Goal: Task Accomplishment & Management: Use online tool/utility

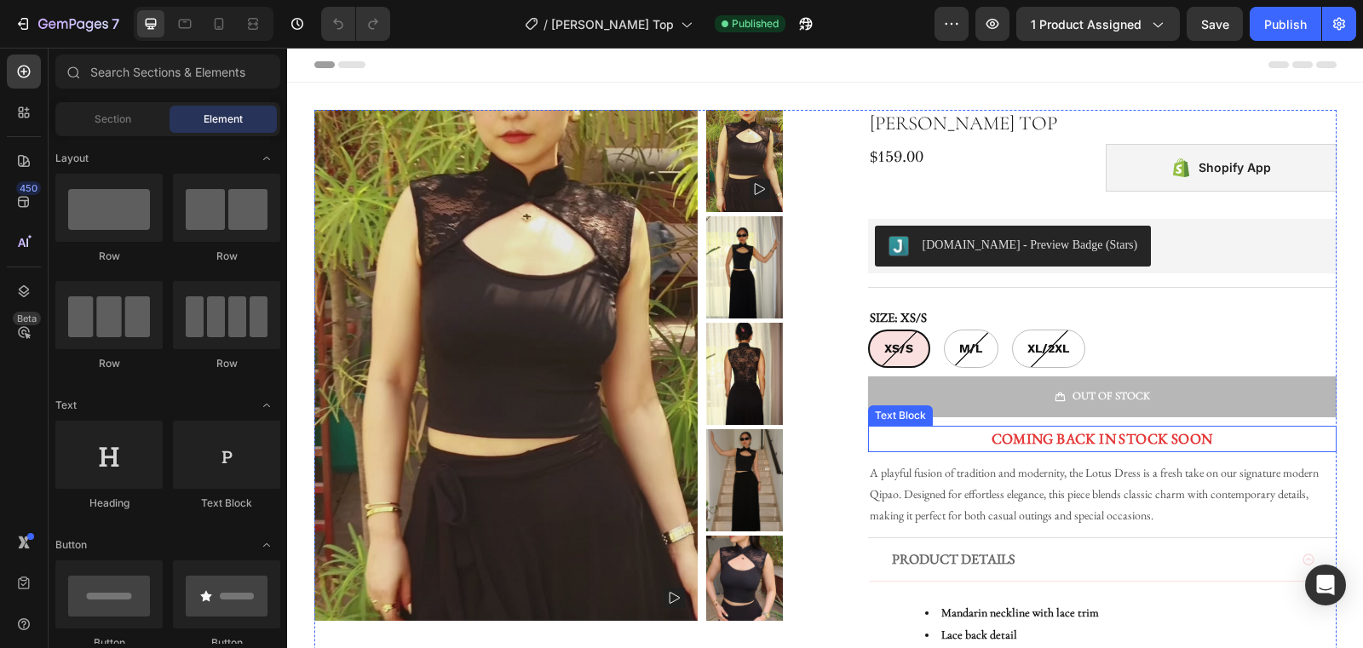
click at [1081, 433] on span "COMING BACK IN STOCK SOON" at bounding box center [1103, 438] width 222 height 19
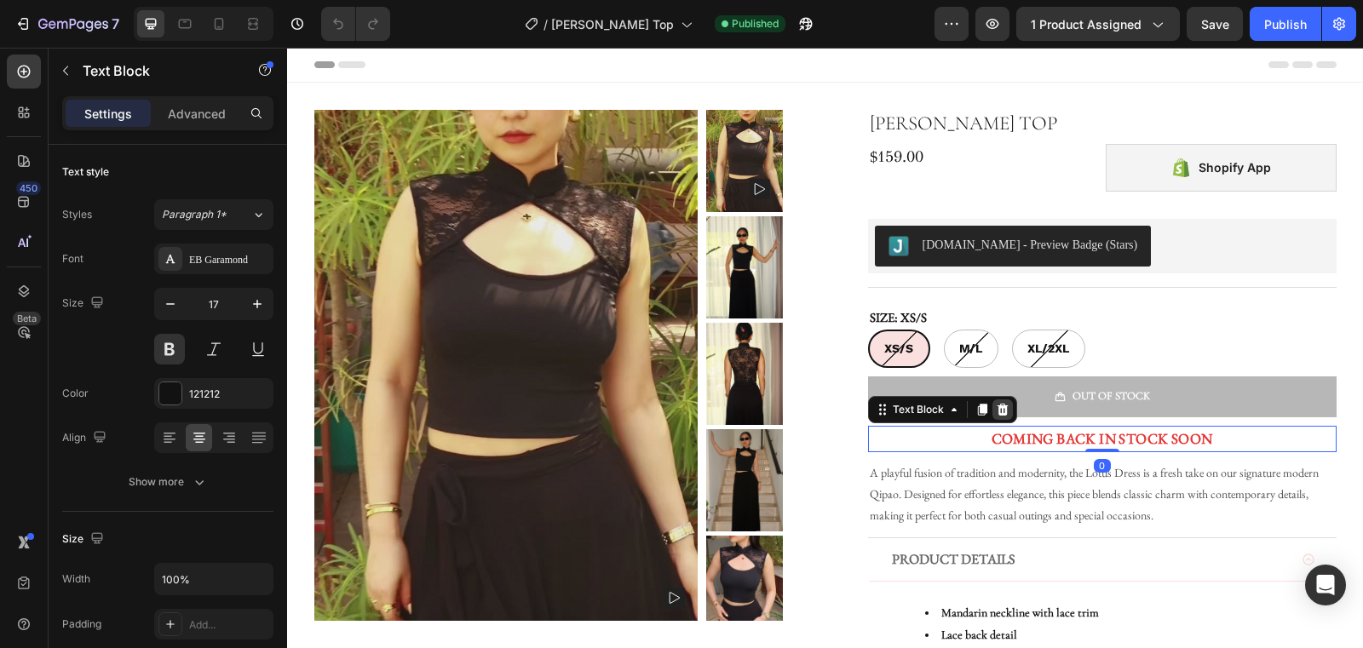
click at [1004, 408] on icon at bounding box center [1002, 410] width 11 height 12
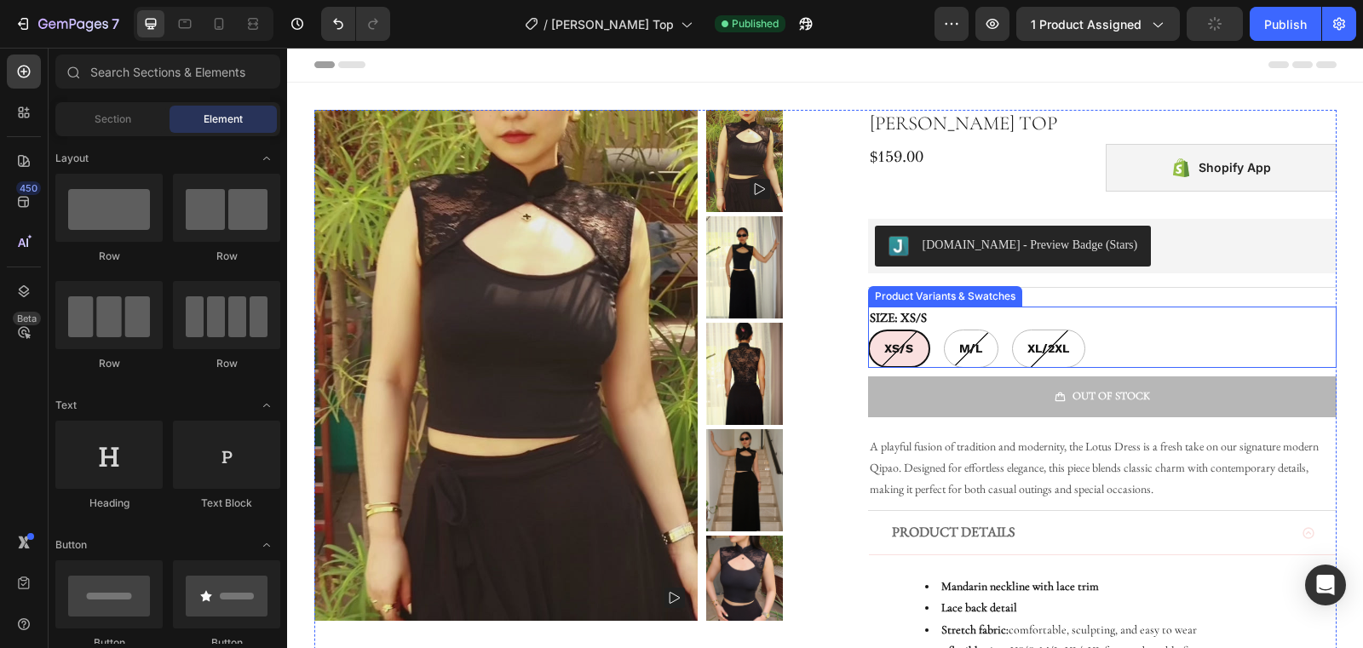
click at [1011, 320] on div "SIZE: XS/S XS/S XS/S XS/S M/[PERSON_NAME]/[PERSON_NAME]/L XL/2XL XL/2XL XL/2XL" at bounding box center [1102, 338] width 469 height 62
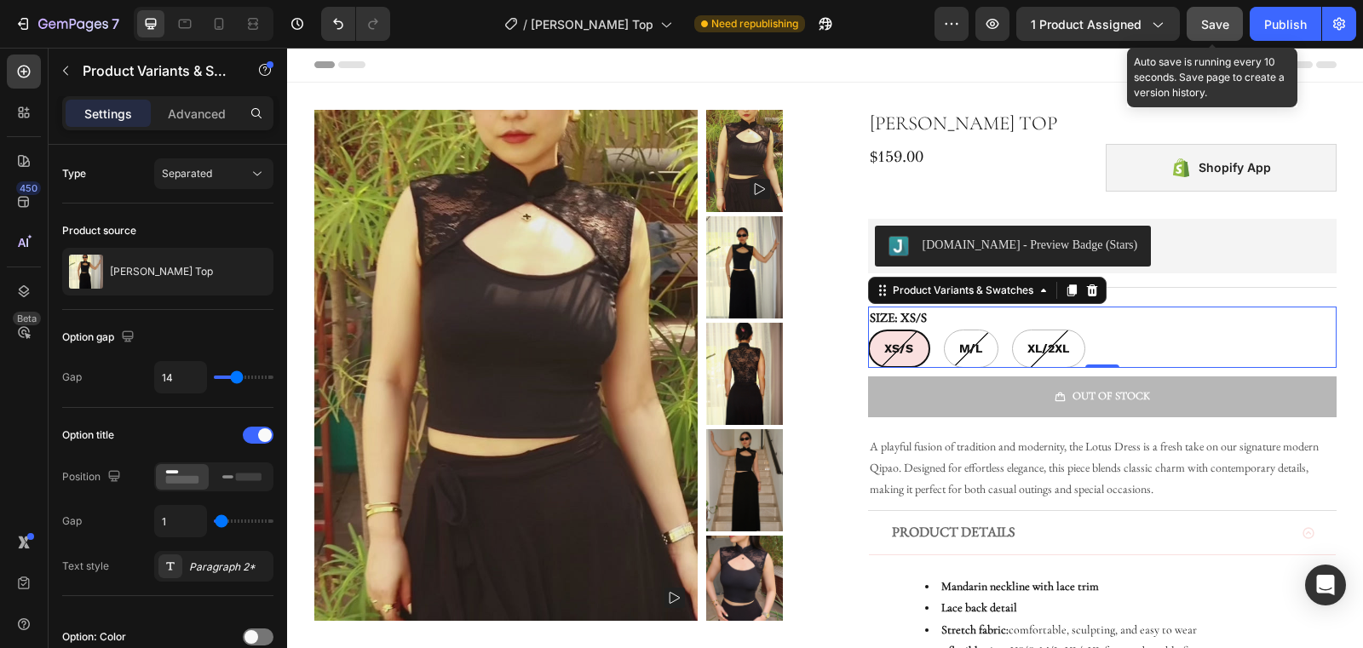
click at [1225, 32] on div "Save" at bounding box center [1216, 24] width 28 height 18
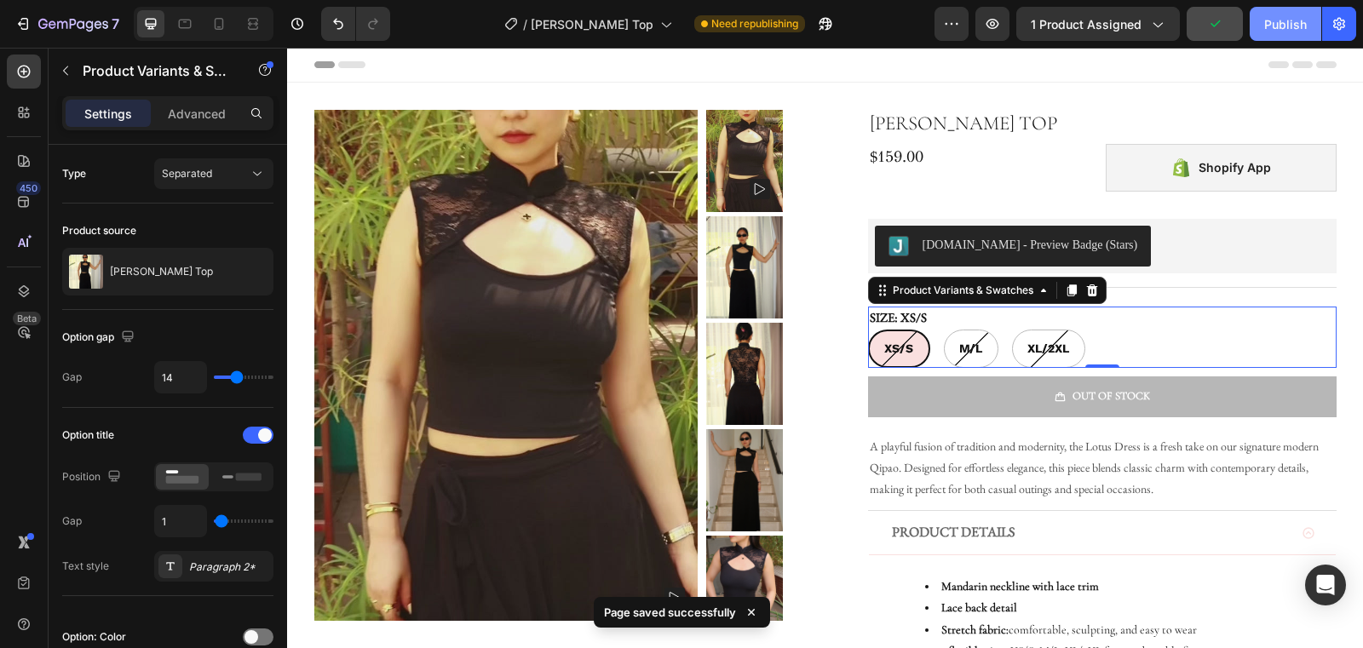
click at [1282, 30] on div "Publish" at bounding box center [1286, 24] width 43 height 18
click at [922, 293] on div "Product Variants & Swatches" at bounding box center [963, 290] width 147 height 15
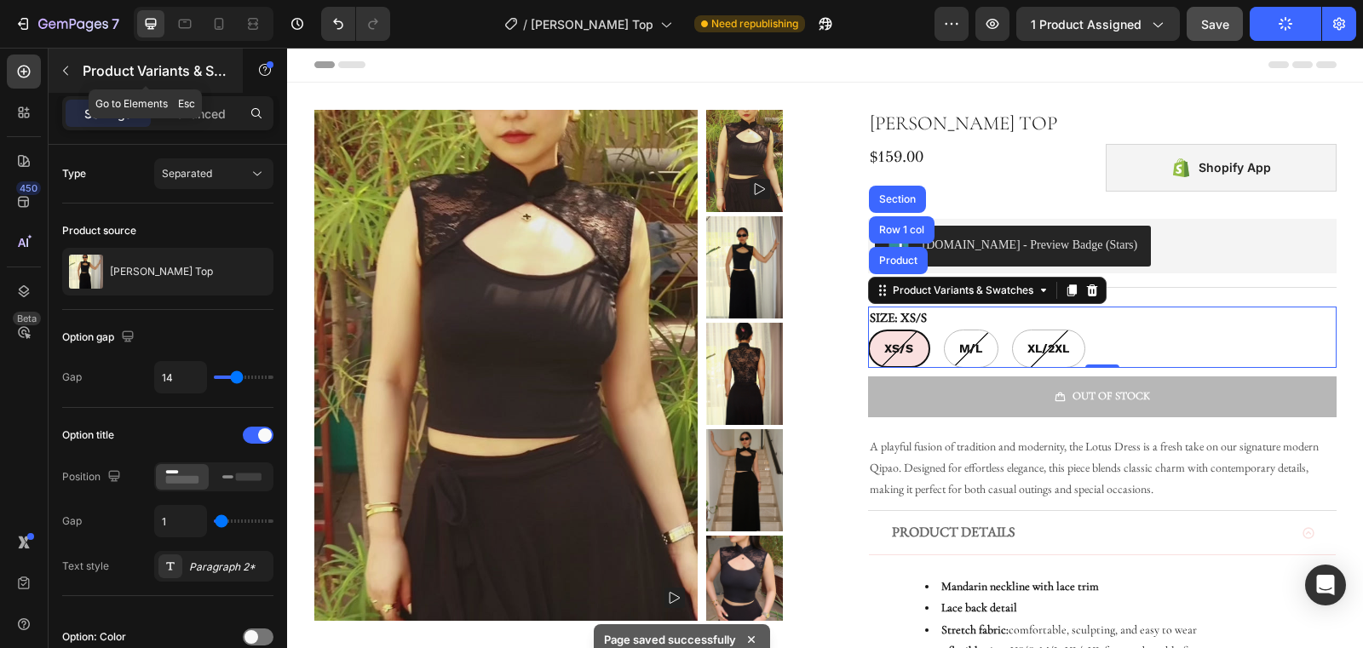
click at [66, 67] on icon "button" at bounding box center [66, 71] width 14 height 14
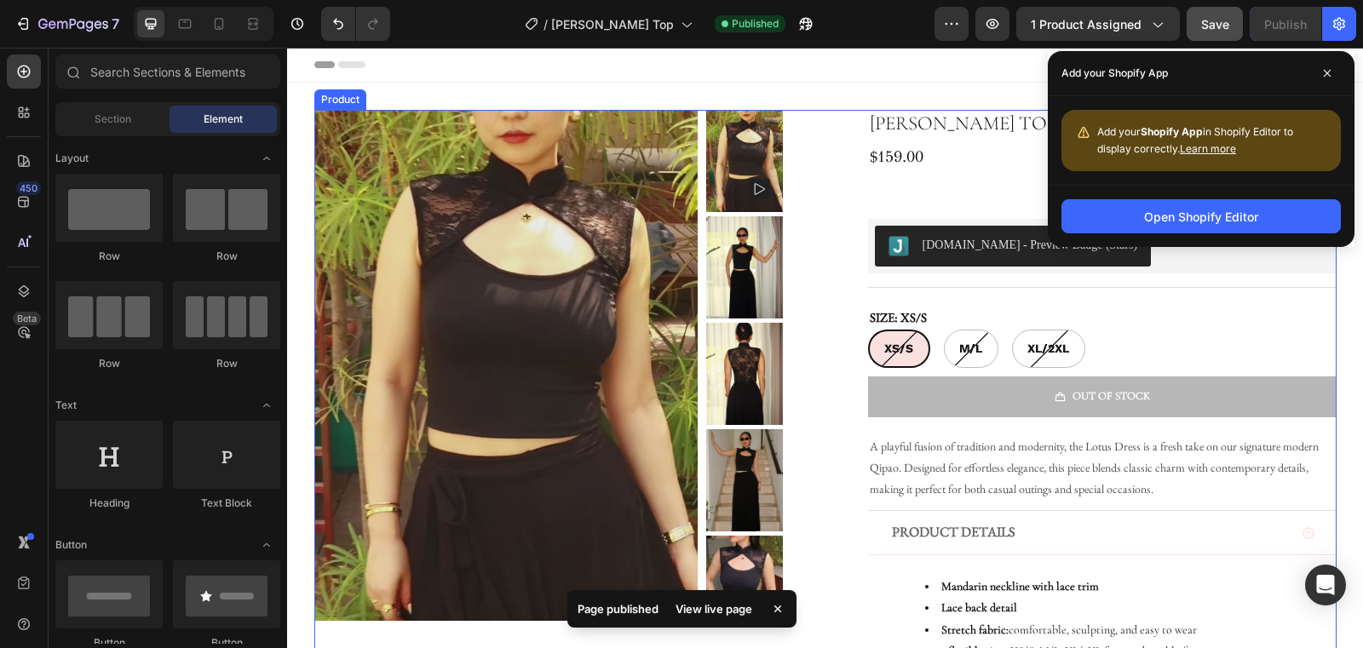
click at [1078, 289] on div "[PERSON_NAME] Top Product Title Row $159.00 Product Price Product Price Shopify…" at bounding box center [1102, 484] width 469 height 749
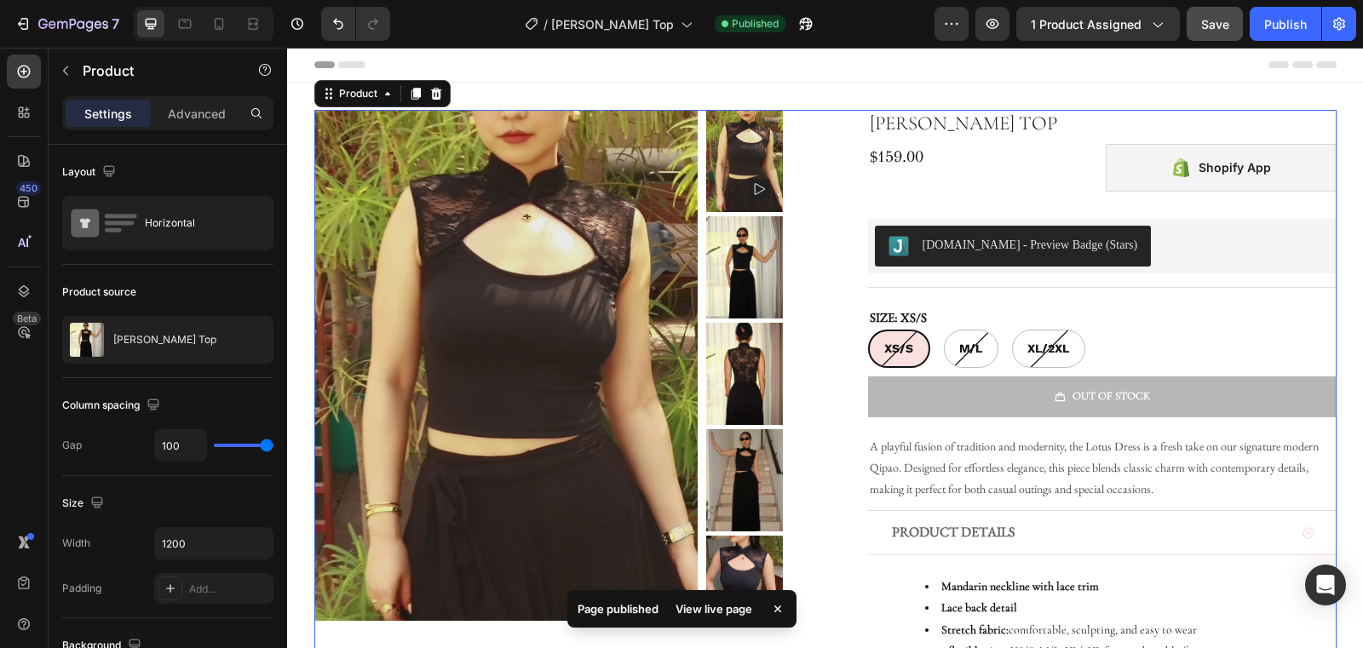
click at [1064, 312] on div "SIZE: XS/S XS/S XS/S XS/S M/[PERSON_NAME]/[PERSON_NAME]/L XL/2XL XL/2XL XL/2XL" at bounding box center [1102, 338] width 469 height 62
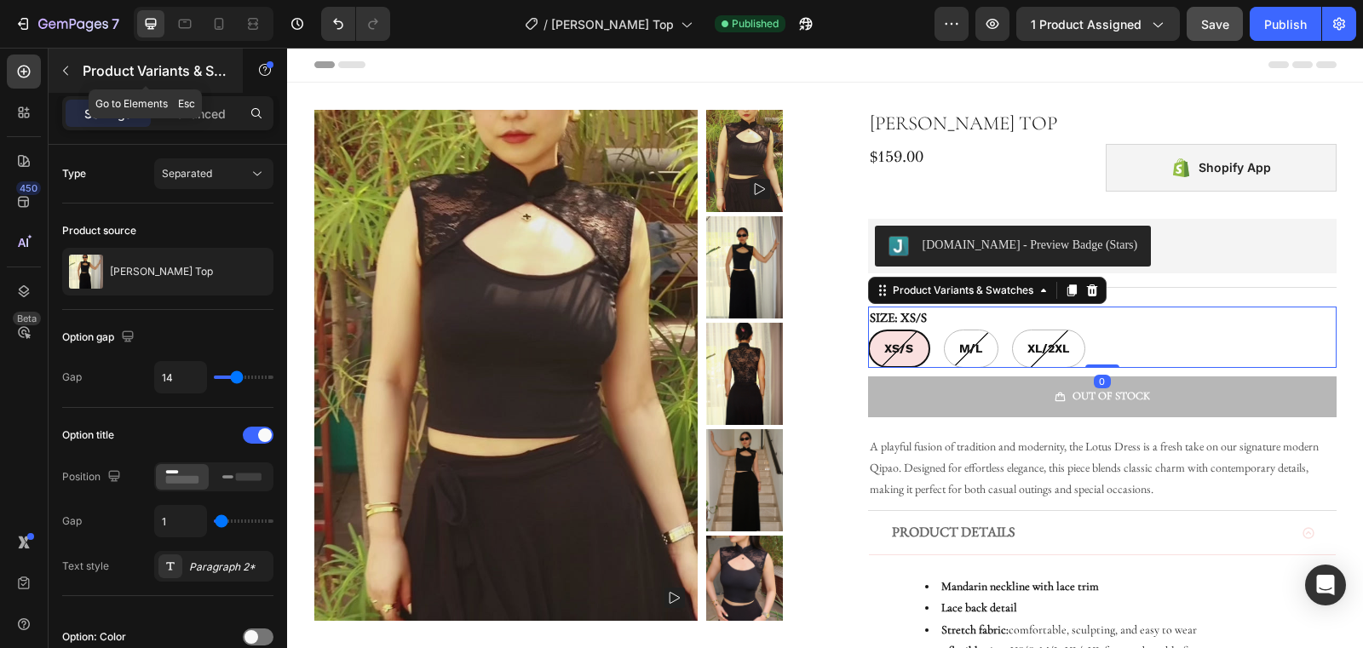
click at [61, 65] on icon "button" at bounding box center [66, 71] width 14 height 14
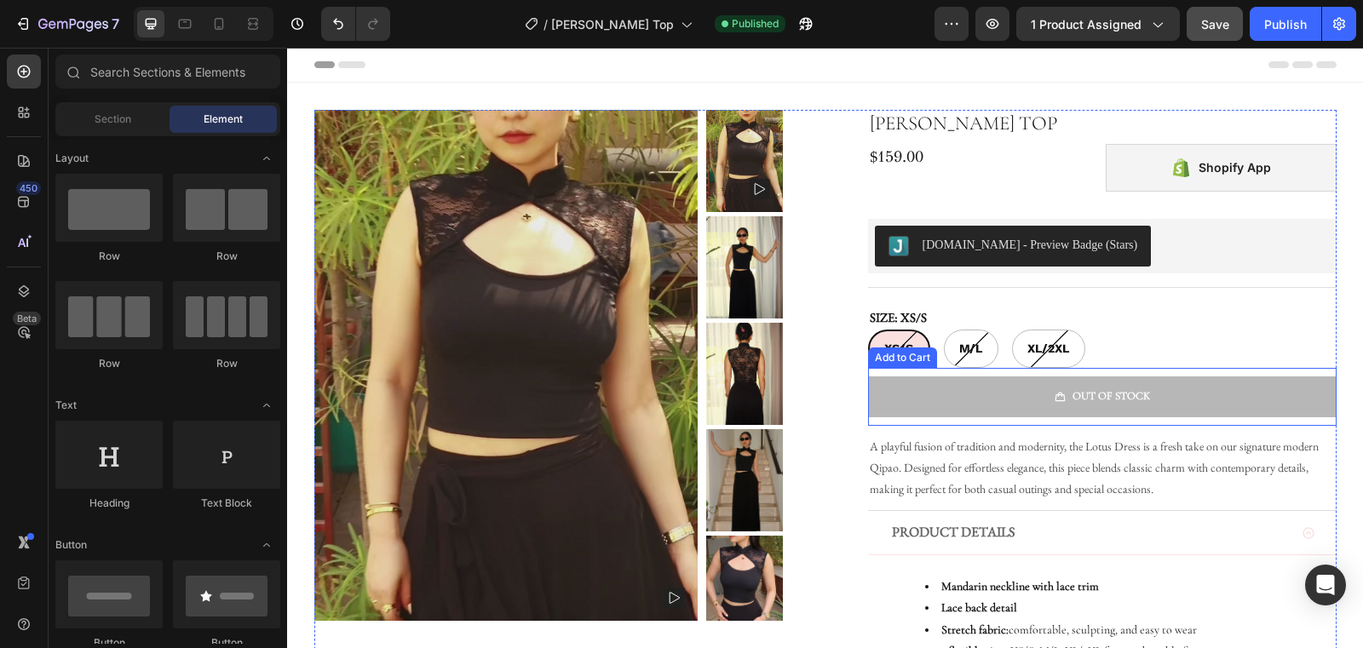
click at [1094, 411] on button "OUT OF STOCK" at bounding box center [1102, 397] width 469 height 40
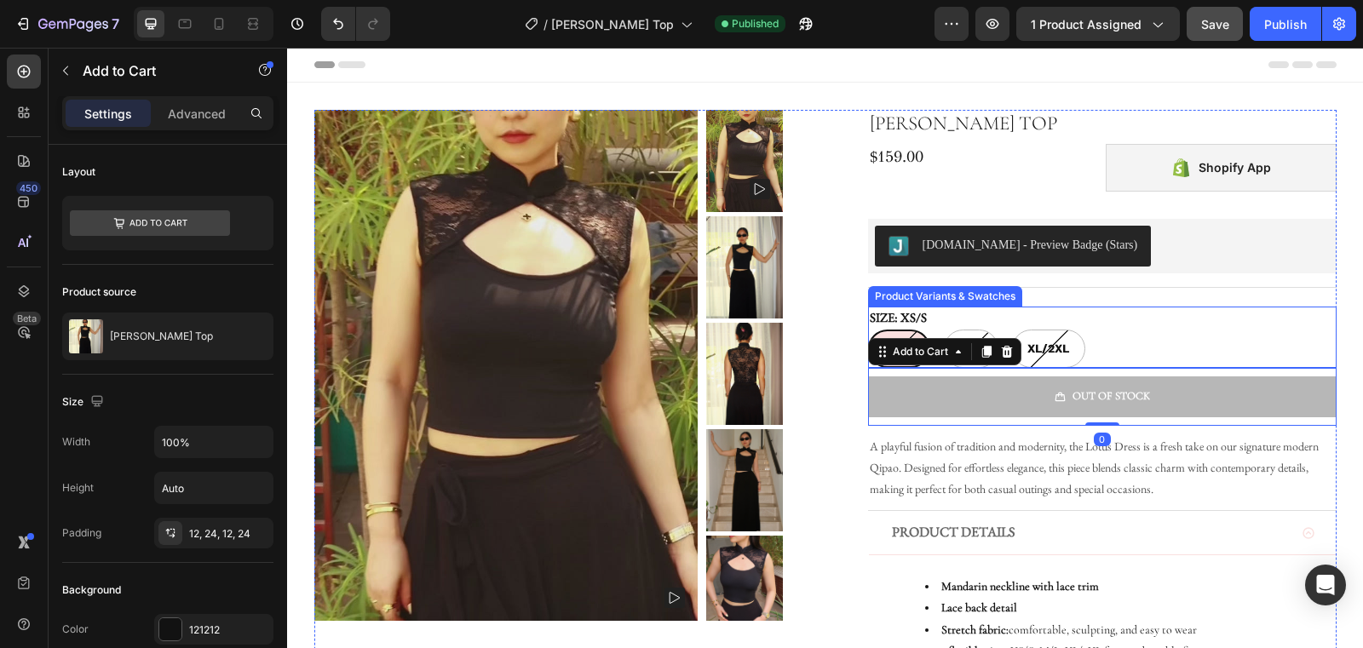
click at [1129, 340] on div "XS/S XS/S XS/S M/[PERSON_NAME]/[PERSON_NAME]/L XL/2XL XL/2XL XL/2XL" at bounding box center [1102, 349] width 469 height 38
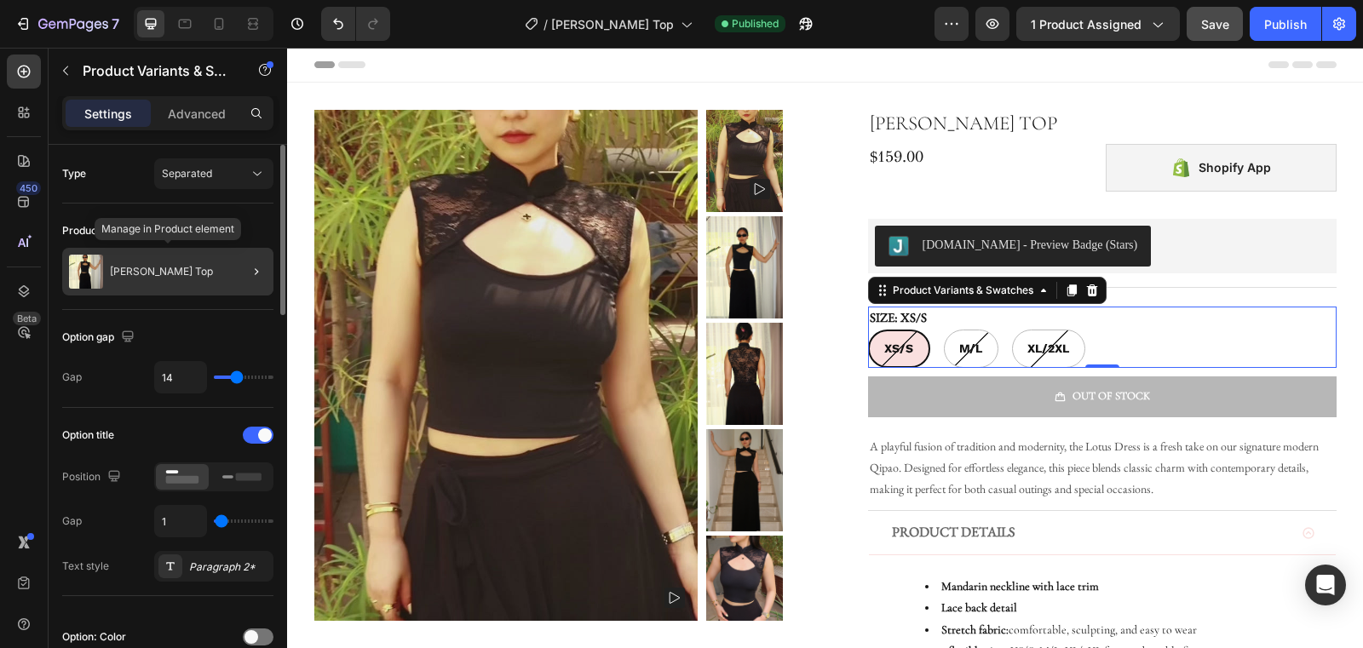
click at [220, 268] on div "[PERSON_NAME] Top" at bounding box center [167, 272] width 211 height 48
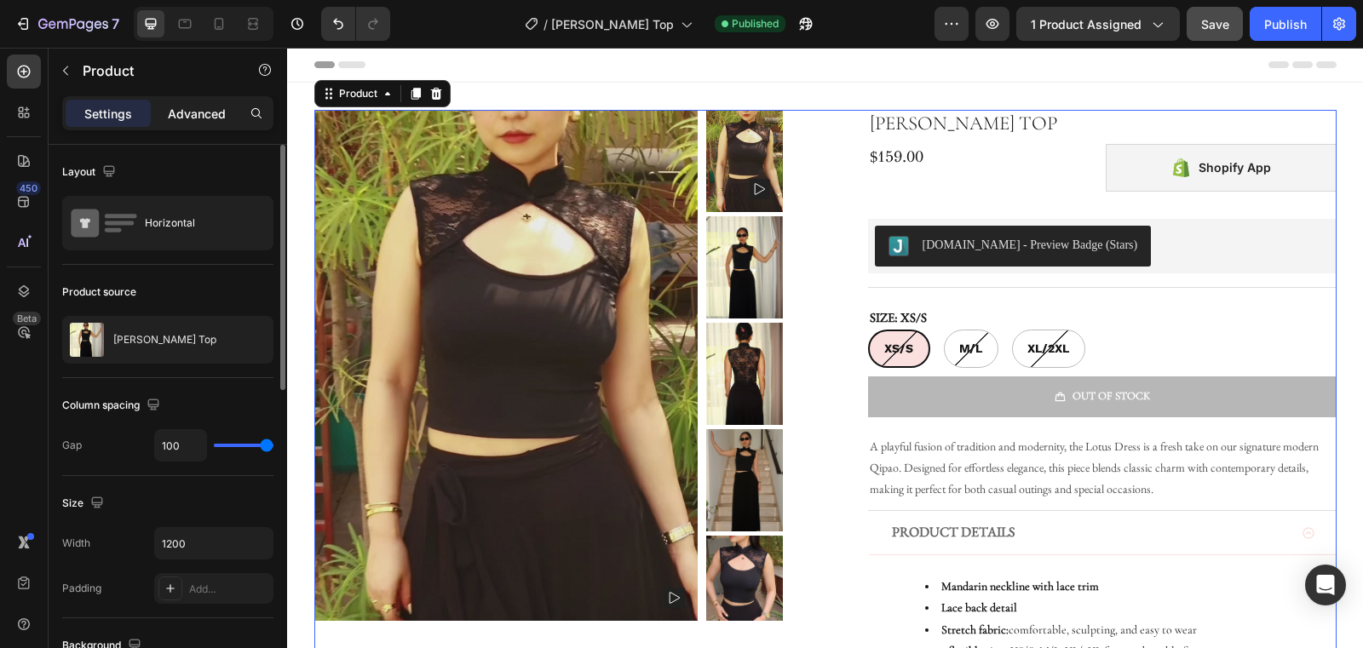
click at [197, 125] on div "Advanced" at bounding box center [196, 113] width 85 height 27
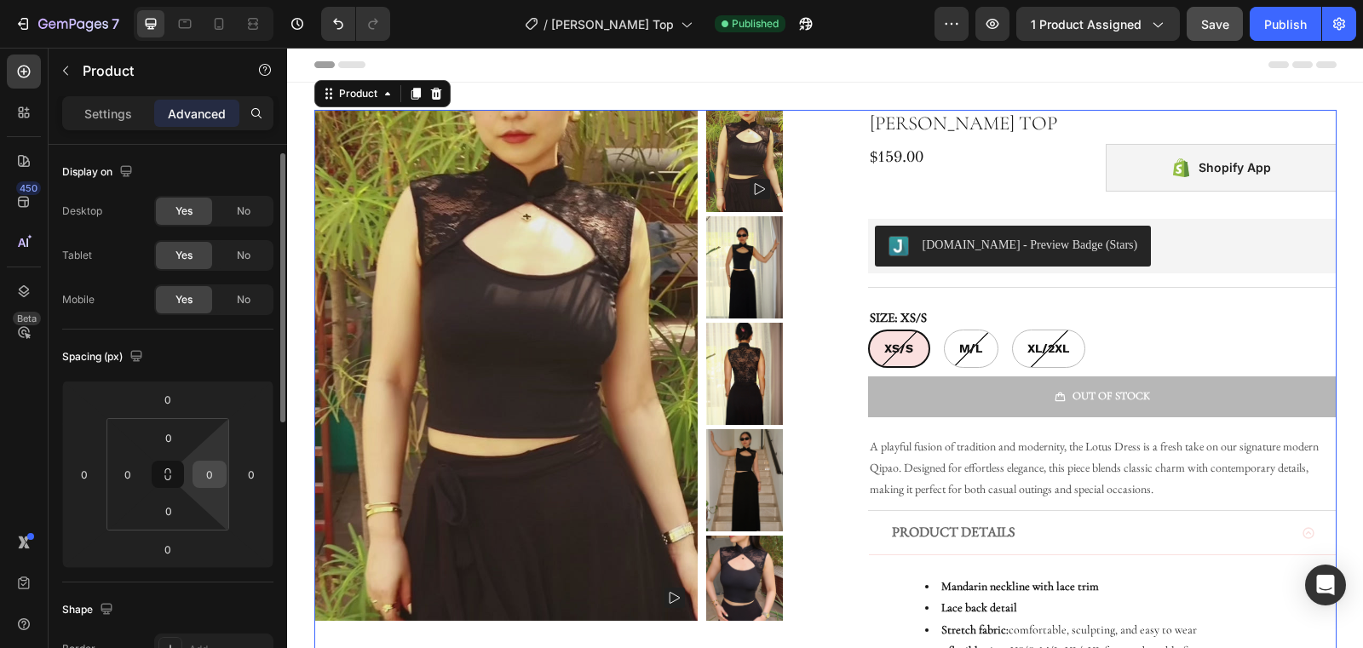
scroll to position [580, 0]
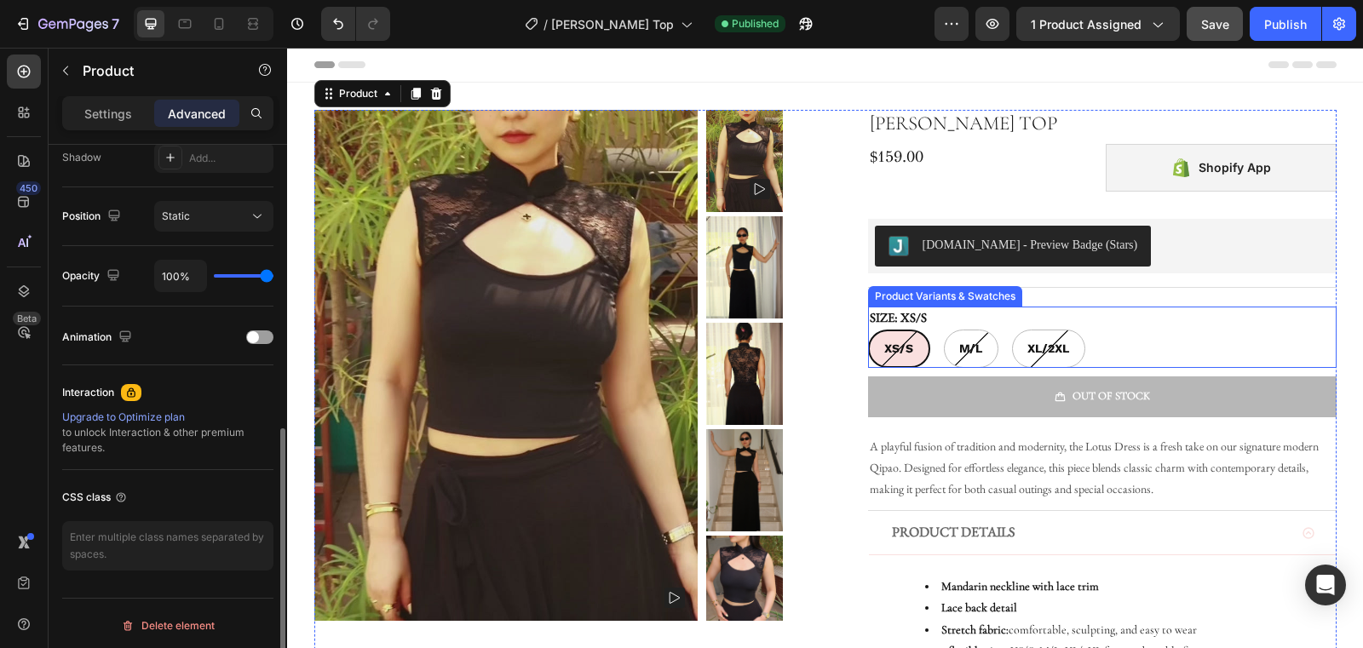
click at [1162, 337] on div "XS/S XS/S XS/S M/[PERSON_NAME]/[PERSON_NAME]/L XL/2XL XL/2XL XL/2XL" at bounding box center [1102, 349] width 469 height 38
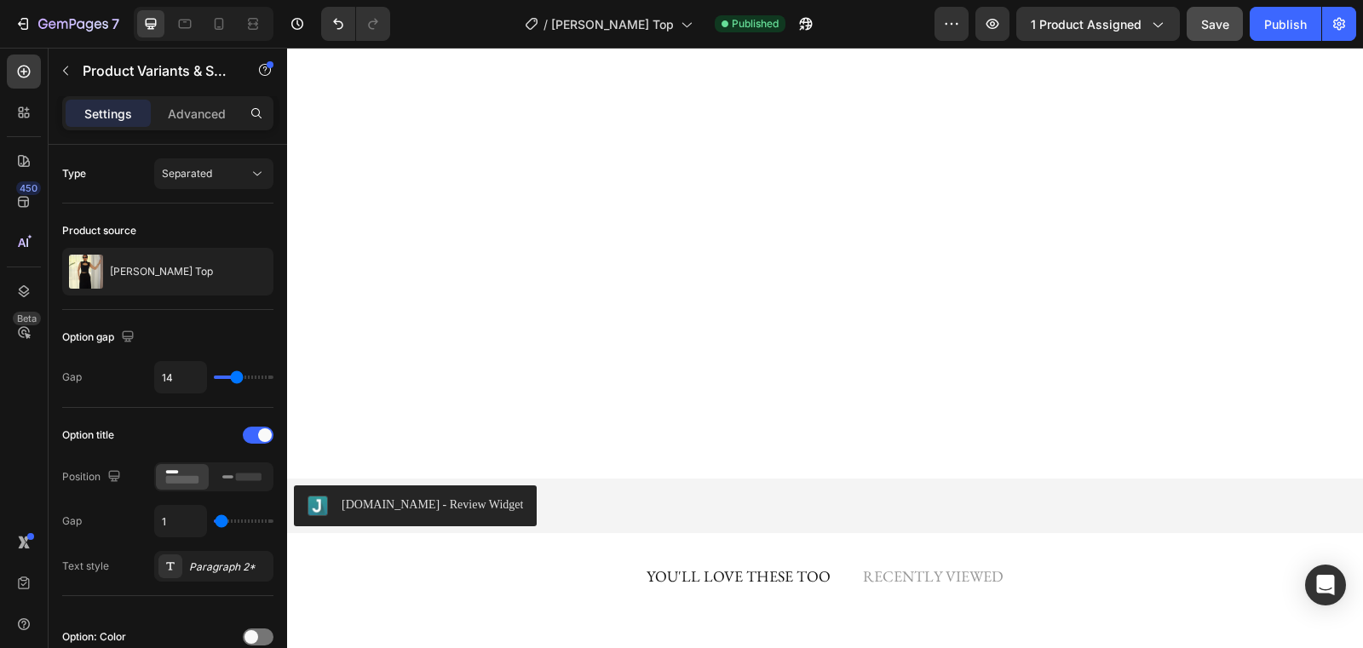
scroll to position [1186, 0]
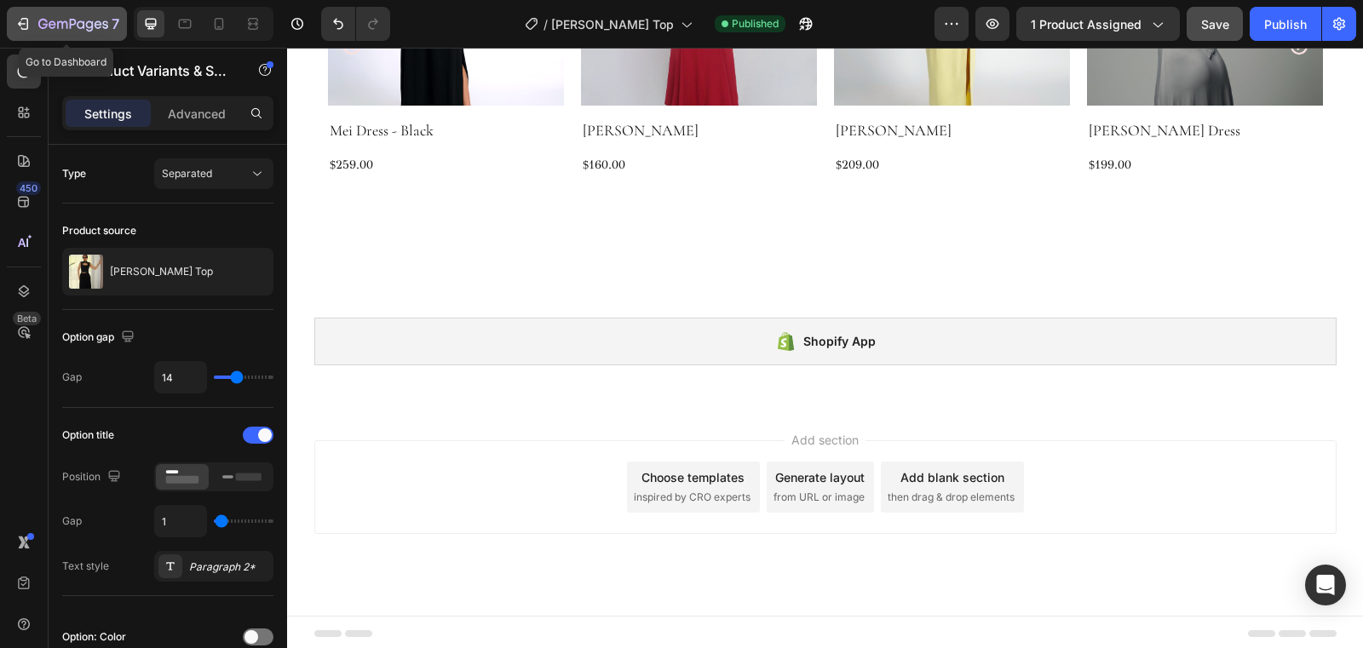
click at [86, 27] on icon "button" at bounding box center [73, 25] width 70 height 14
